Goal: Check status: Check status

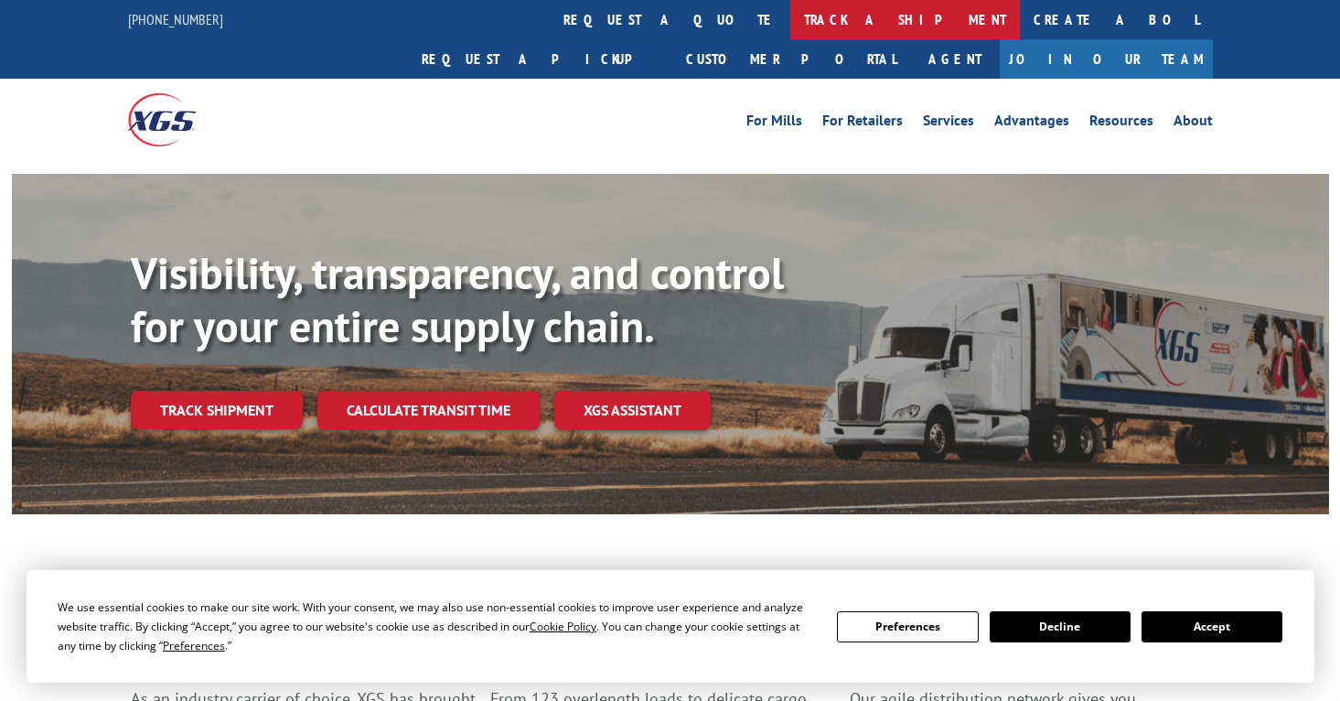
click at [790, 16] on link "track a shipment" at bounding box center [905, 19] width 230 height 39
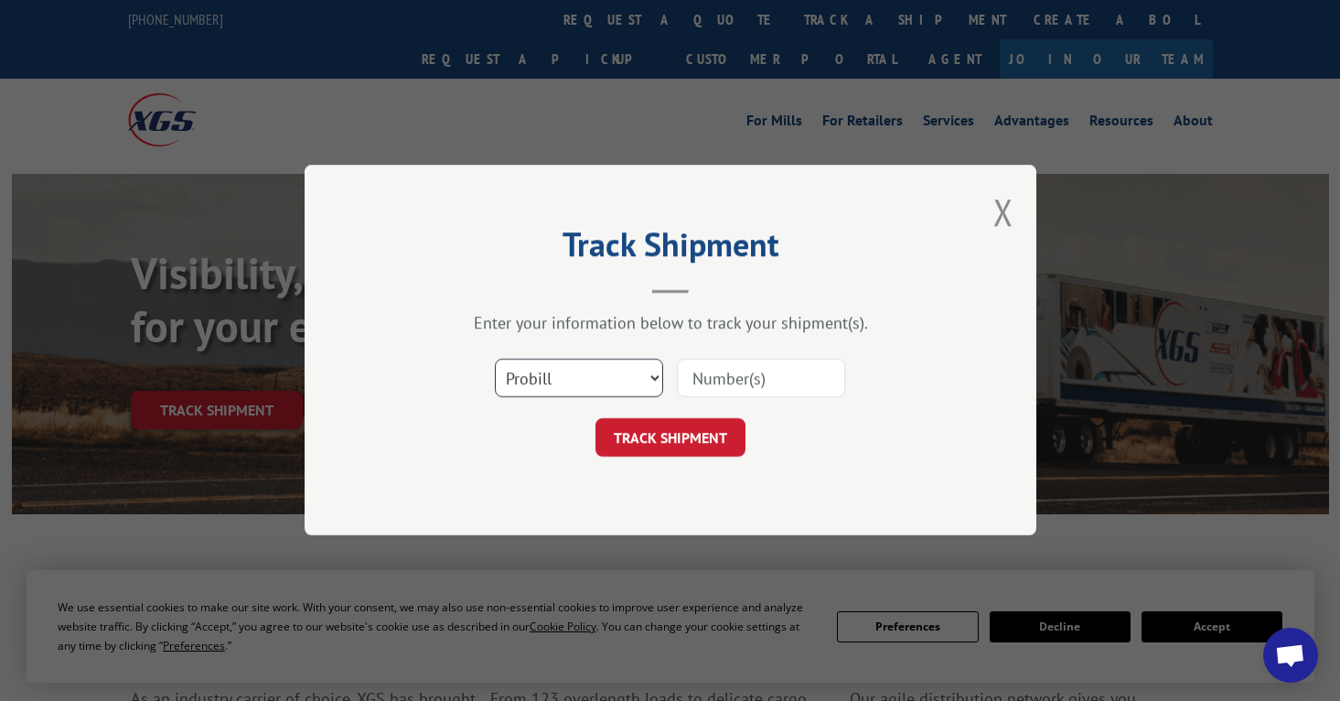
click at [655, 378] on select "Select category... Probill BOL PO" at bounding box center [579, 378] width 168 height 38
select select "bol"
click at [495, 359] on select "Select category... Probill BOL PO" at bounding box center [579, 378] width 168 height 38
click at [699, 380] on input at bounding box center [761, 378] width 168 height 38
type input "3386830"
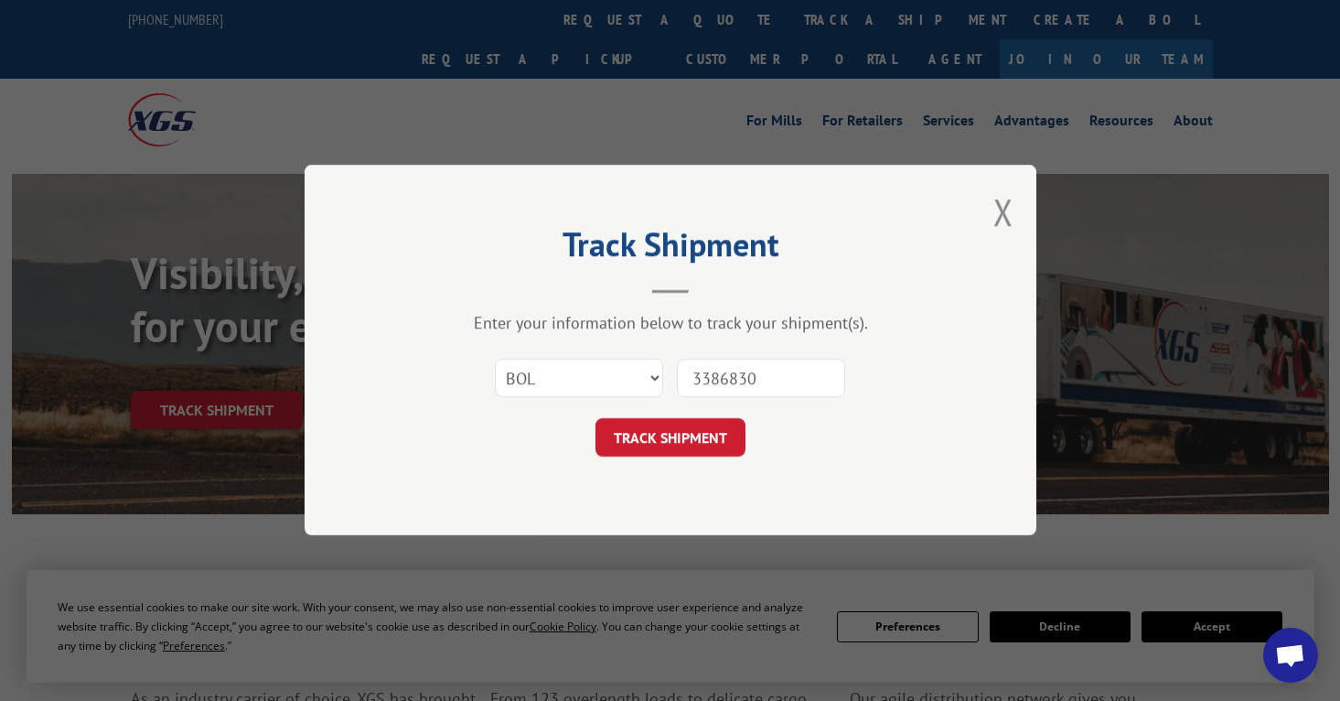
click button "TRACK SHIPMENT" at bounding box center [670, 438] width 150 height 38
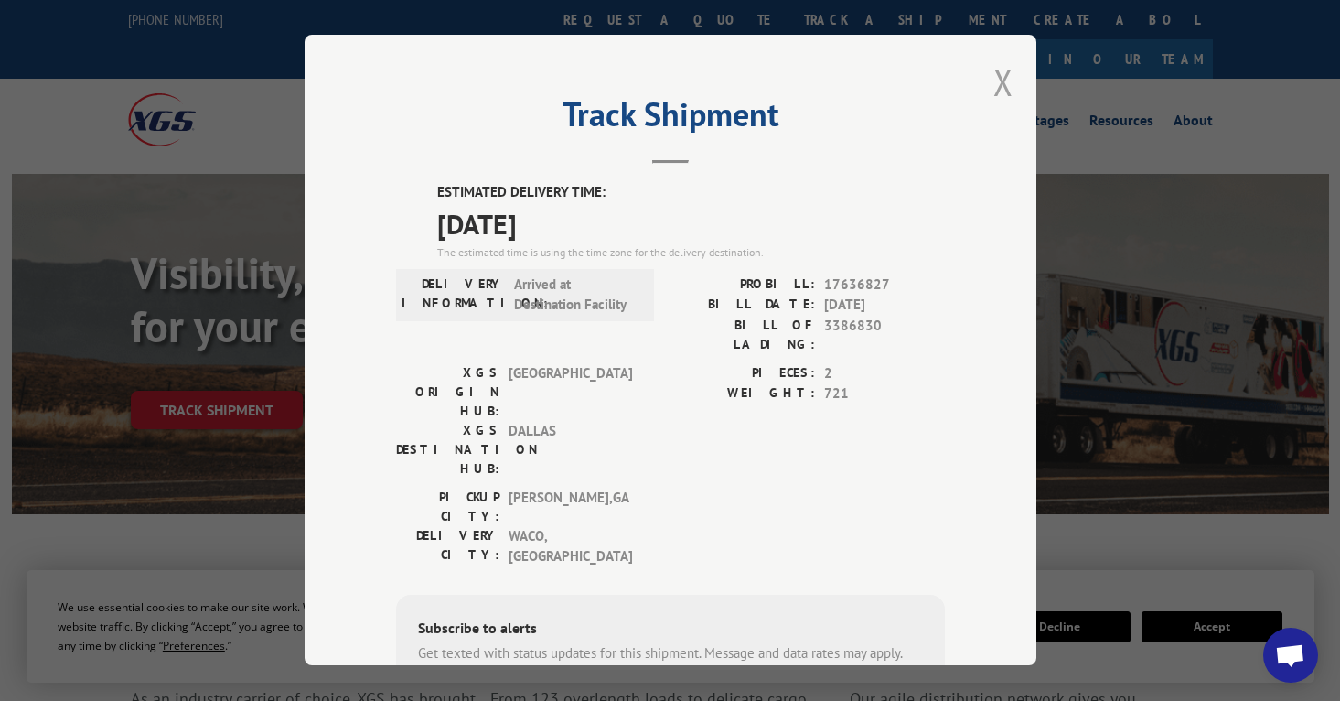
click at [994, 68] on button "Close modal" at bounding box center [1003, 82] width 20 height 48
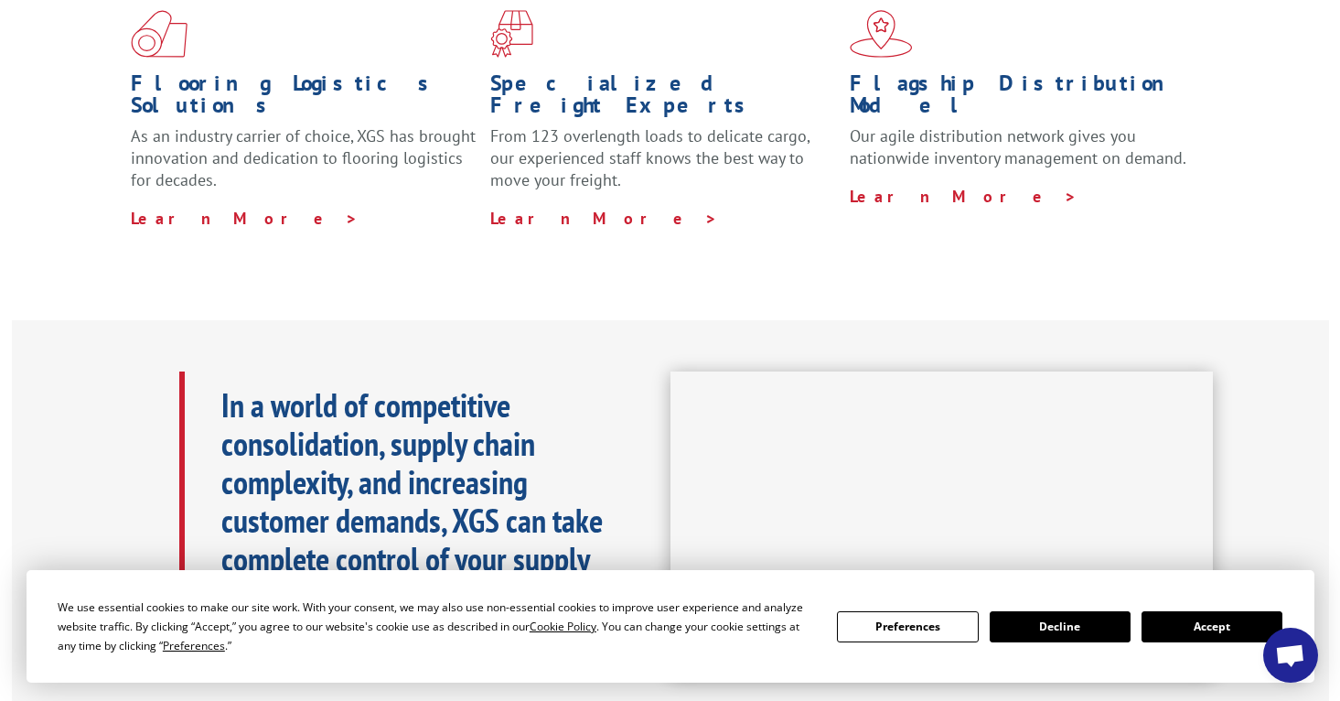
scroll to position [274, 0]
